Goal: Task Accomplishment & Management: Manage account settings

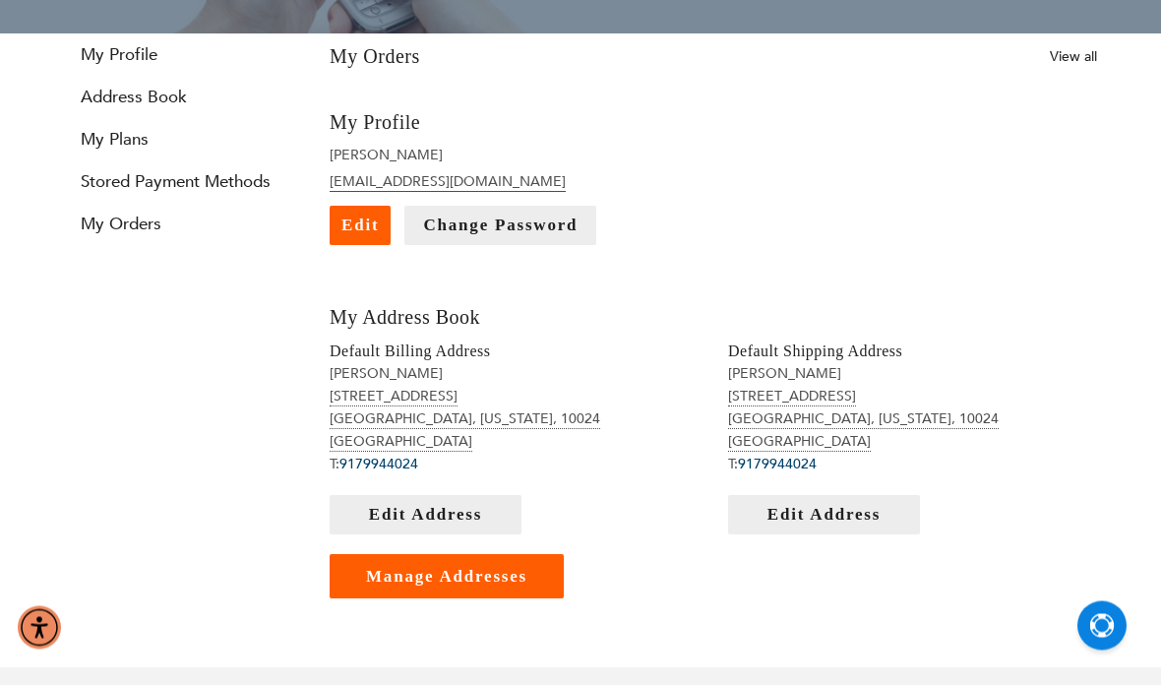
scroll to position [278, 0]
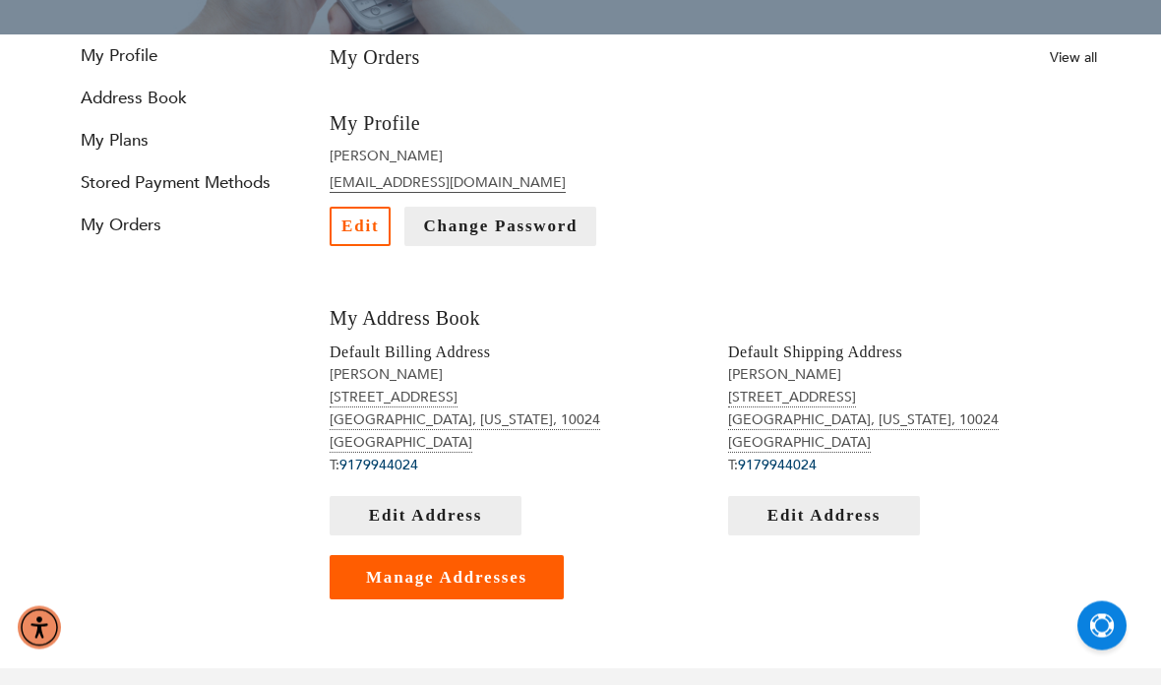
click at [351, 215] on link "Edit" at bounding box center [359, 227] width 61 height 39
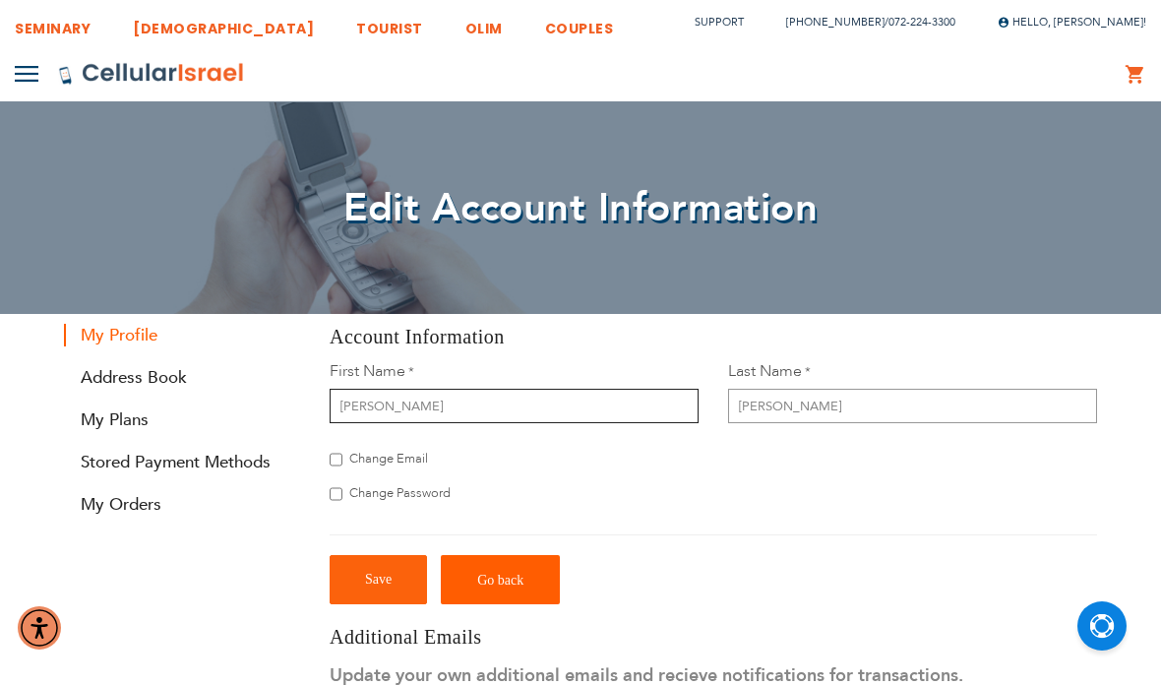
click at [458, 406] on input "Yitzchok" at bounding box center [513, 405] width 369 height 34
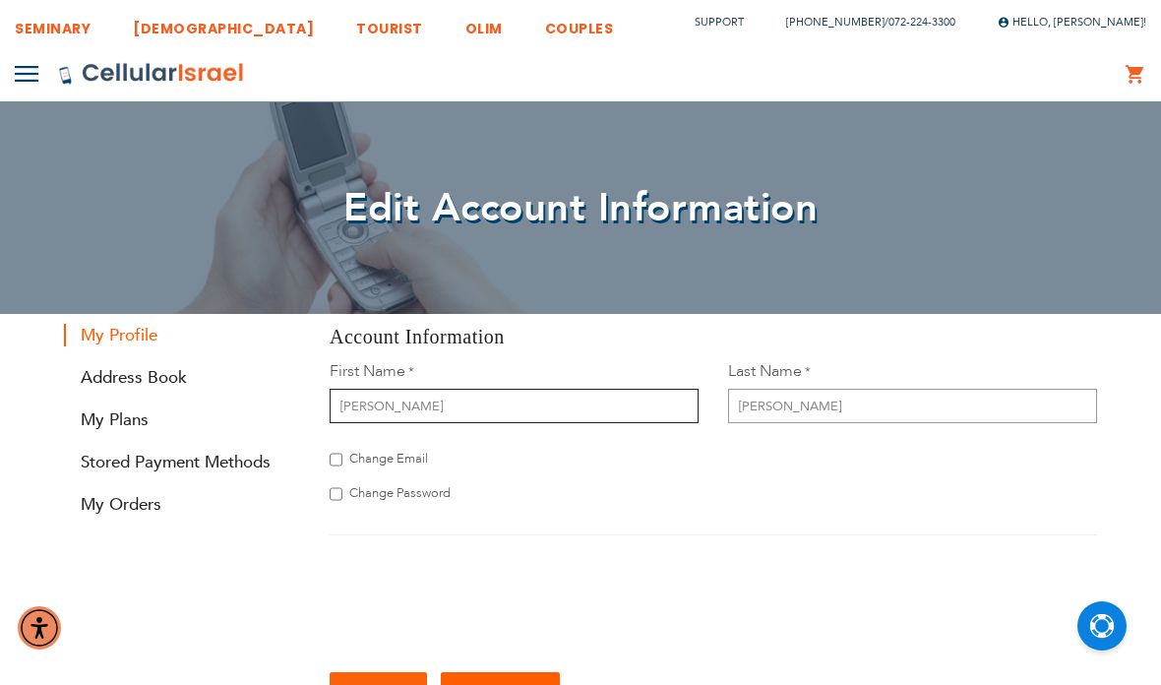
type input "Y"
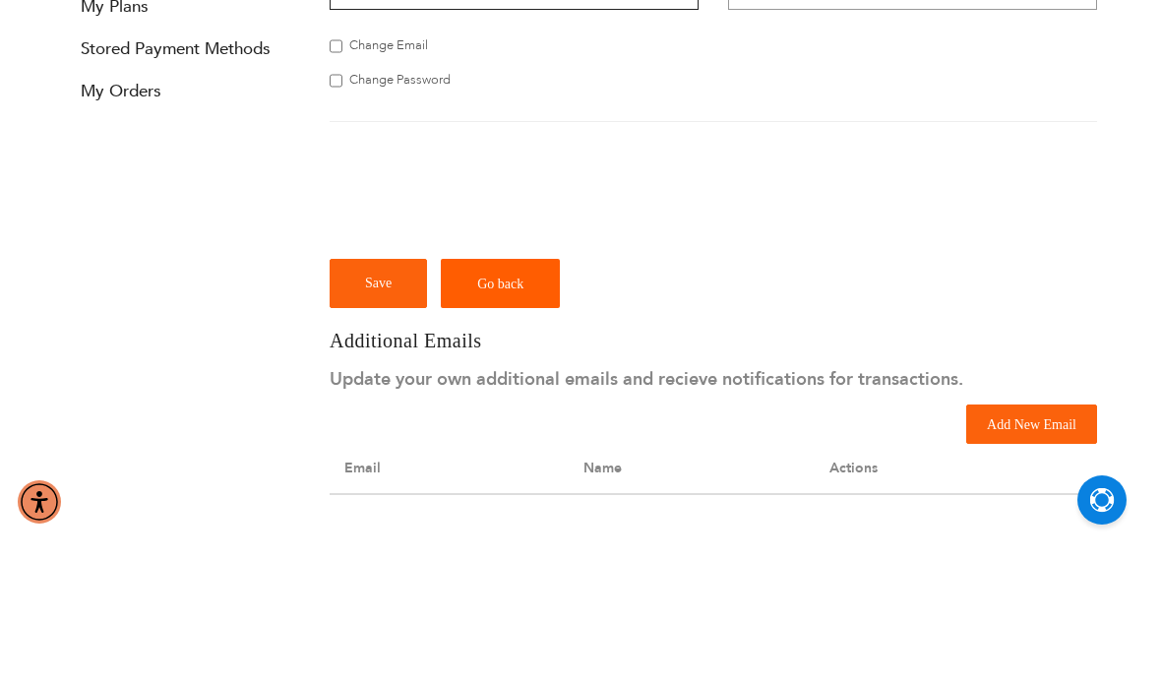
scroll to position [295, 0]
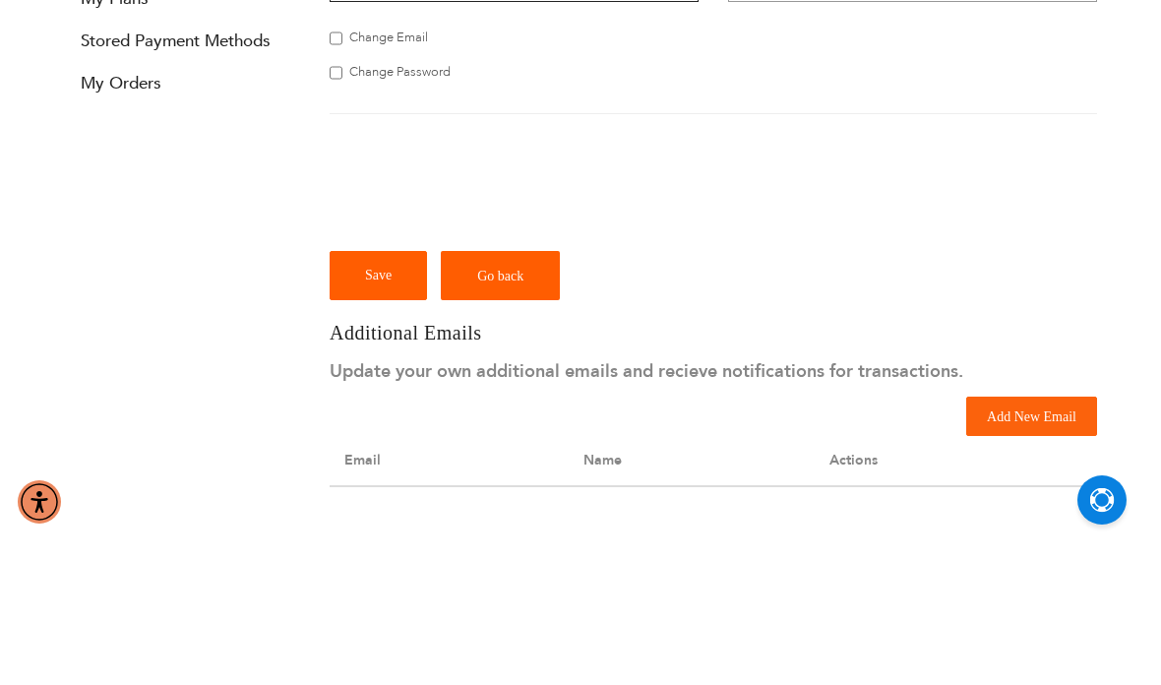
type input "Aryeh"
click at [381, 393] on span "Save" at bounding box center [378, 400] width 27 height 15
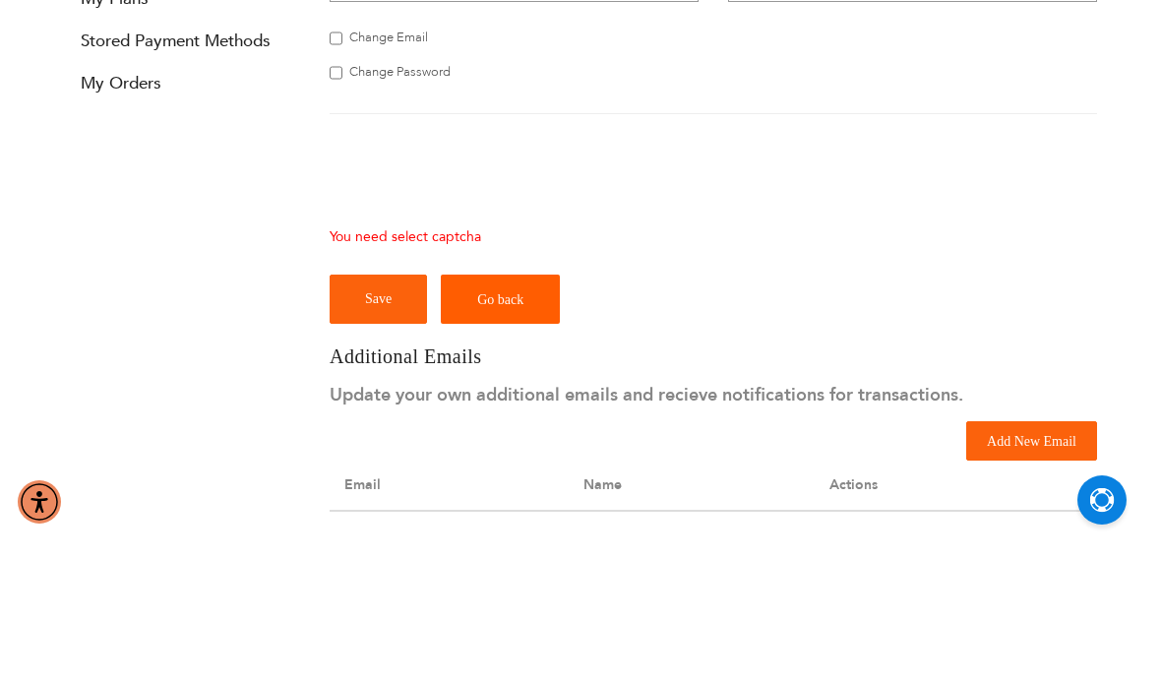
scroll to position [422, 0]
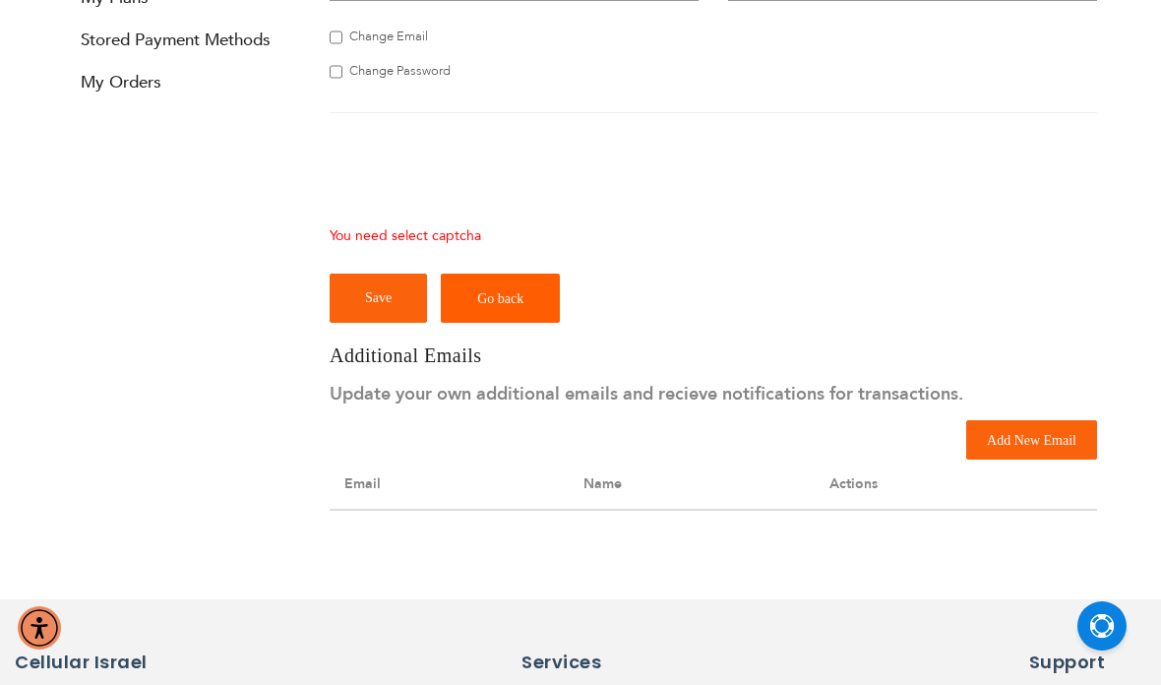
checkbox input "true"
click at [379, 299] on span "Save" at bounding box center [378, 297] width 27 height 15
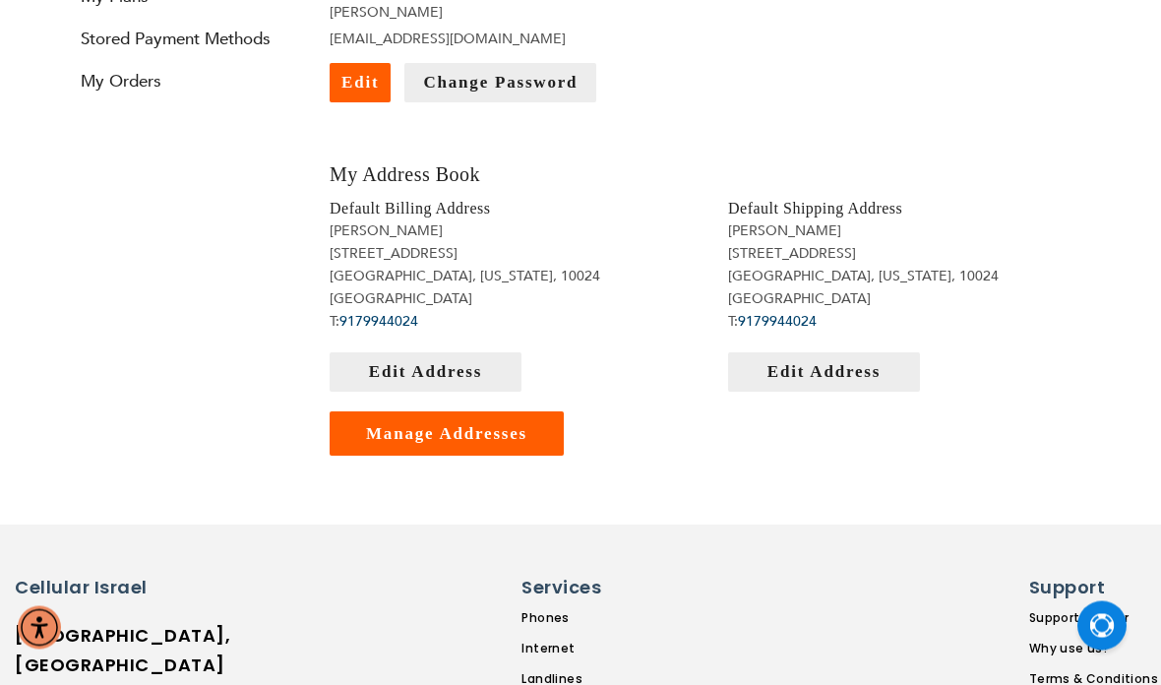
scroll to position [485, 0]
click at [360, 89] on span "Edit" at bounding box center [359, 83] width 37 height 19
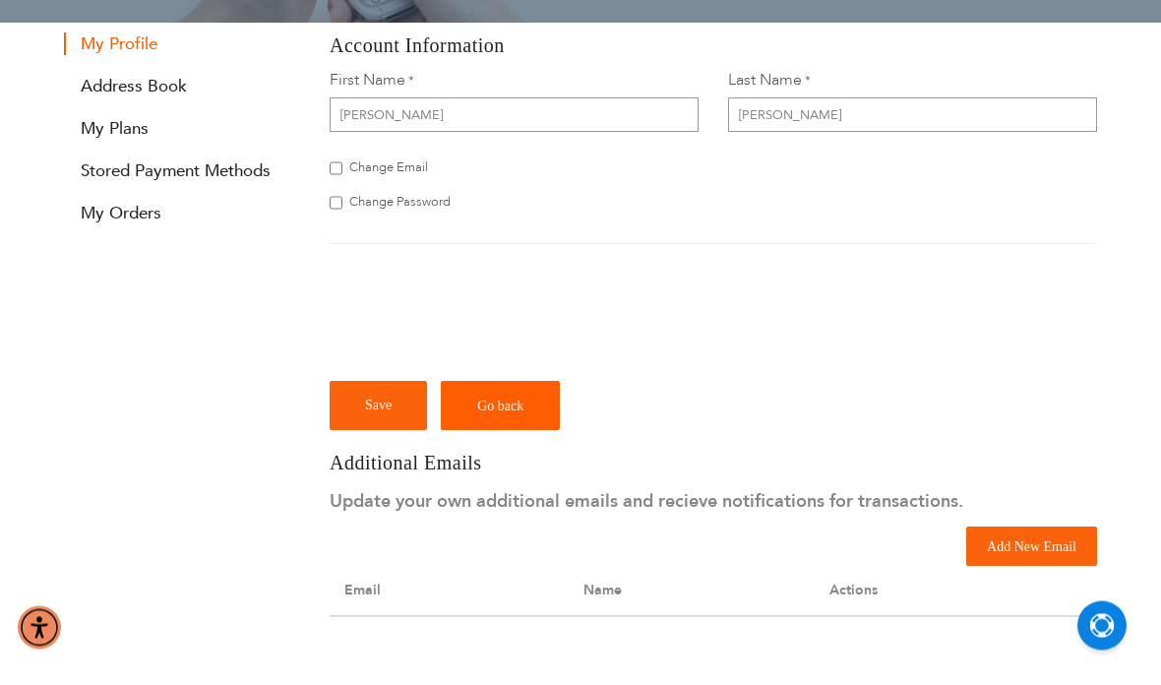
scroll to position [291, 0]
click at [488, 405] on span "Go back" at bounding box center [500, 405] width 46 height 15
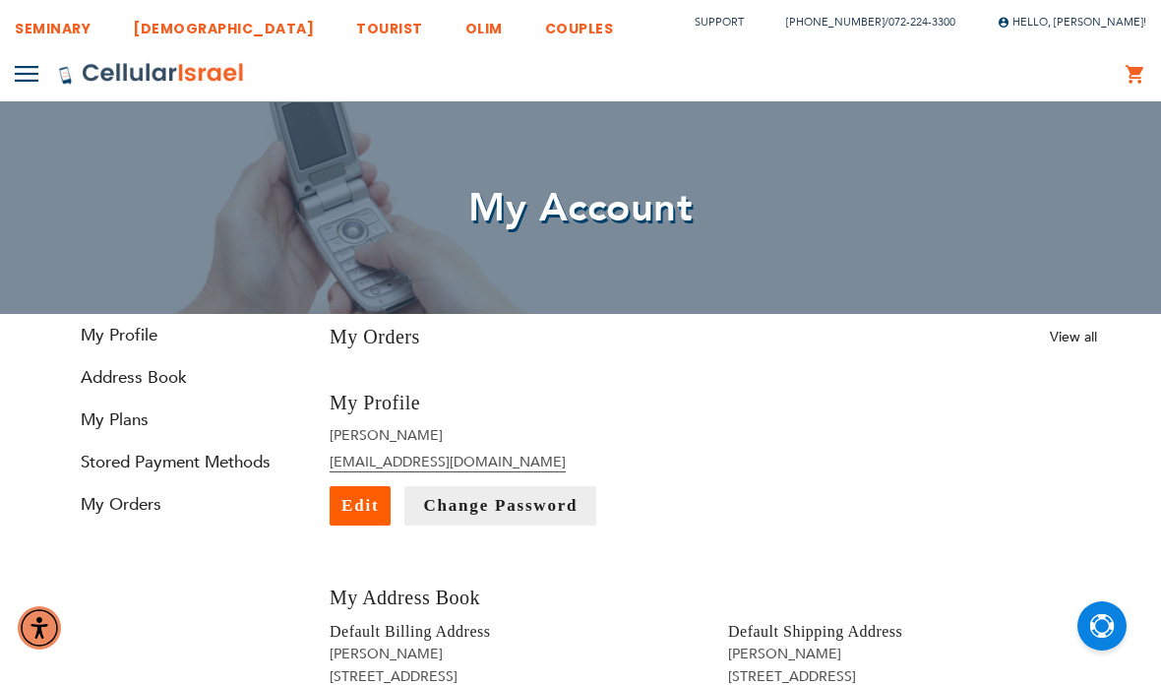
click at [1132, 74] on link "0 My Cart" at bounding box center [1135, 75] width 22 height 24
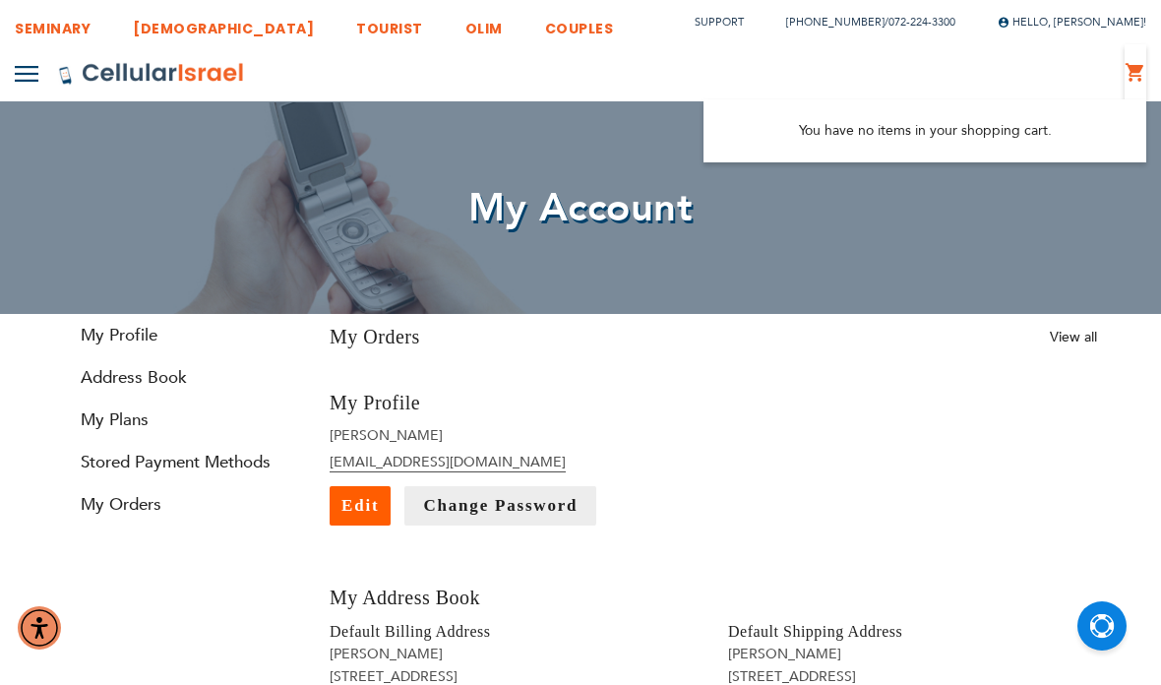
click at [21, 87] on button at bounding box center [27, 73] width 24 height 34
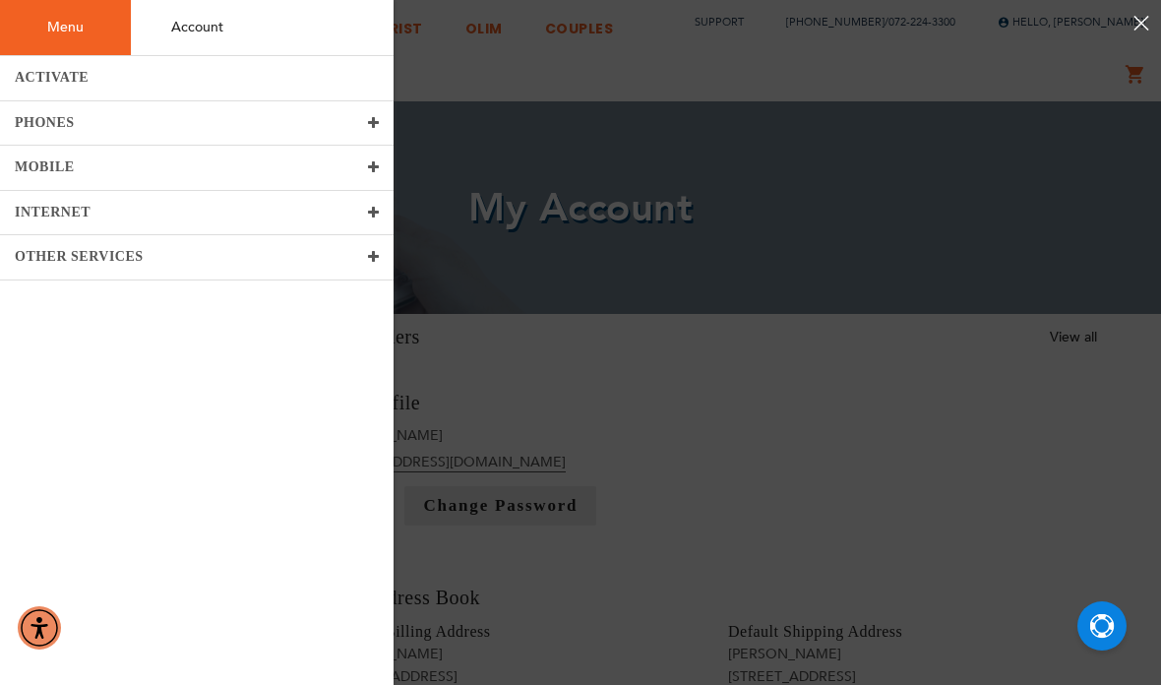
click at [124, 83] on link "ACTIVATE" at bounding box center [196, 78] width 393 height 45
